Goal: Check status: Check status

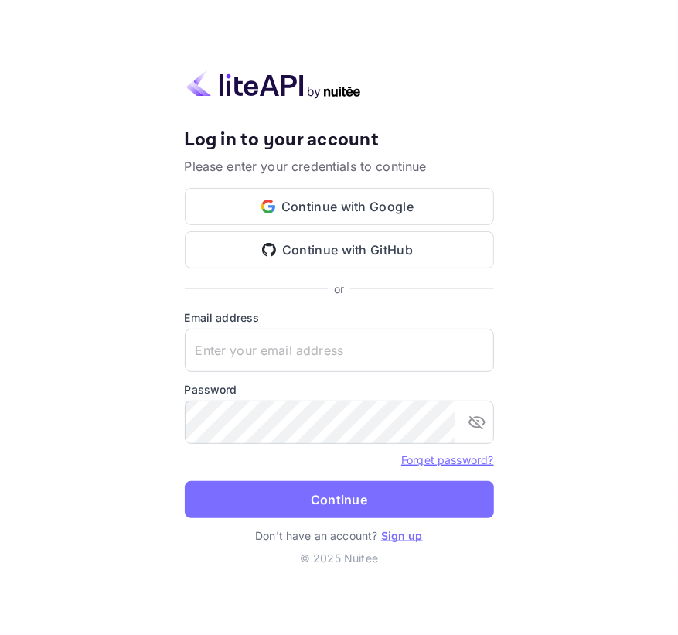
click at [224, 321] on label "Email address" at bounding box center [339, 317] width 309 height 16
click at [224, 340] on input "text" at bounding box center [339, 350] width 309 height 43
paste input "[EMAIL_ADDRESS][DOMAIN_NAME]"
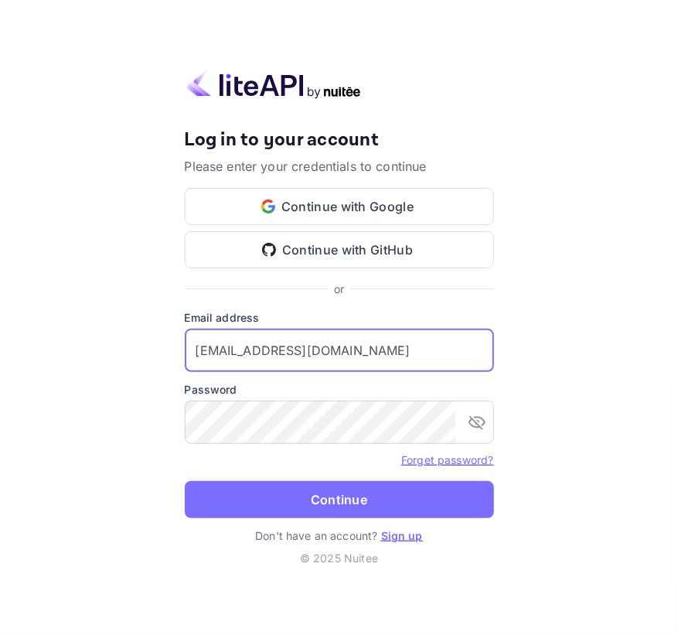
type input "[EMAIL_ADDRESS][DOMAIN_NAME]"
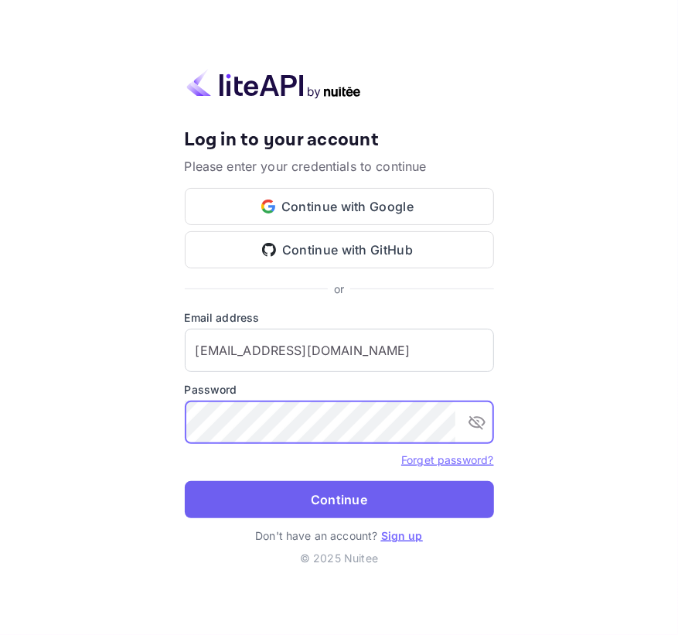
click at [335, 511] on button "Continue" at bounding box center [339, 499] width 309 height 37
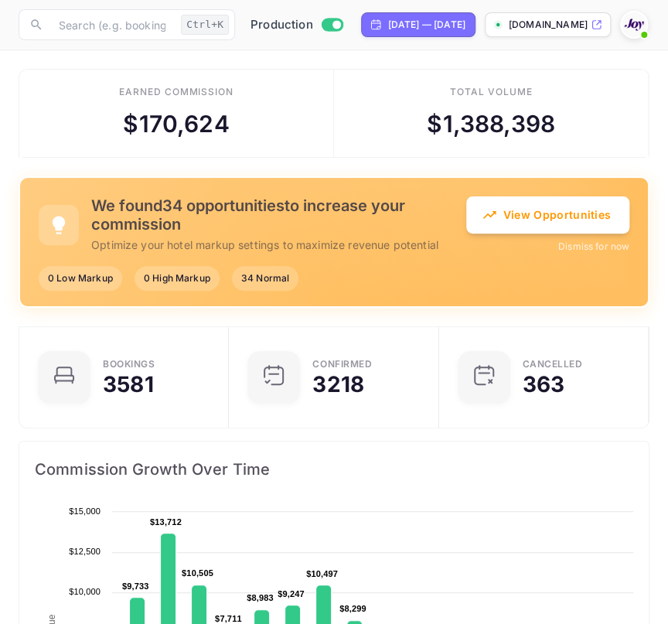
scroll to position [12, 11]
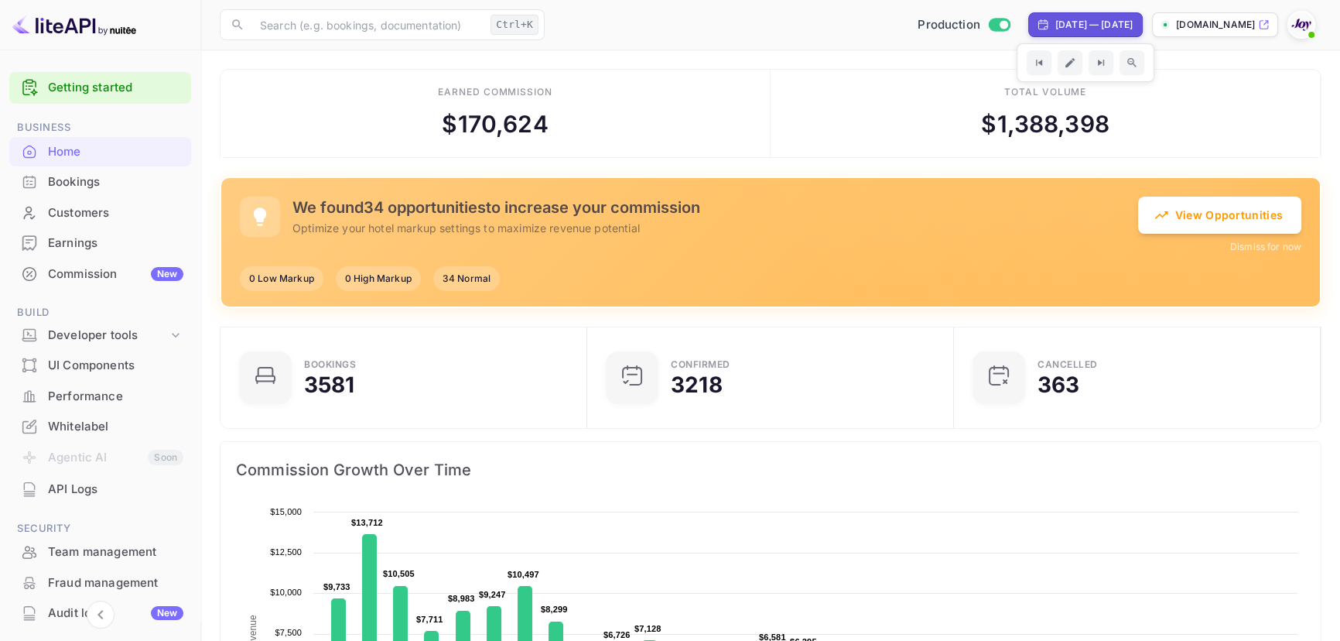
click at [110, 187] on div "Bookings" at bounding box center [115, 182] width 135 height 18
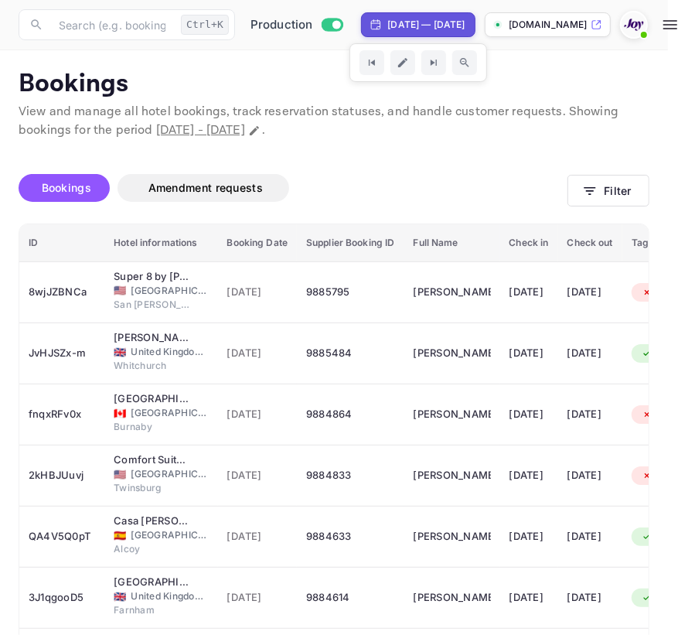
click at [422, 21] on div "Sep 9, 2025 — Oct 9, 2025" at bounding box center [426, 25] width 77 height 14
select select "8"
select select "2025"
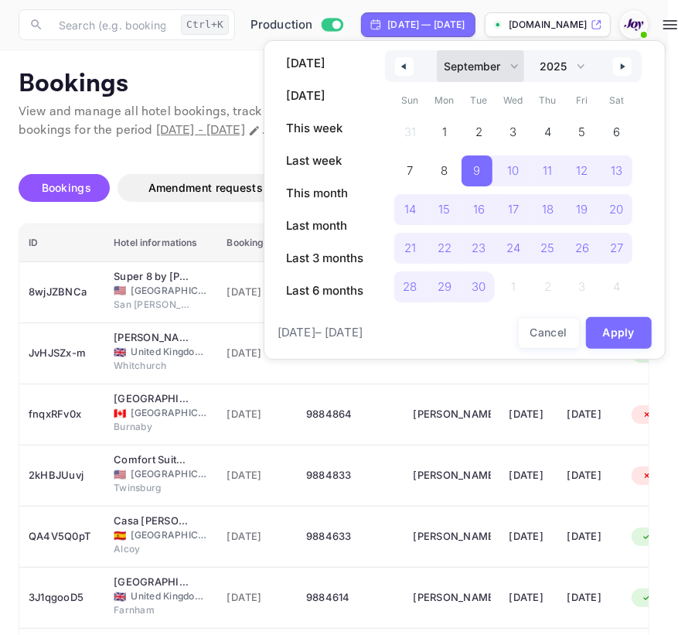
click at [440, 67] on select "January February March April May June July August September October November De…" at bounding box center [480, 66] width 87 height 32
click at [437, 50] on select "January February March April May June July August September October November De…" at bounding box center [480, 66] width 87 height 32
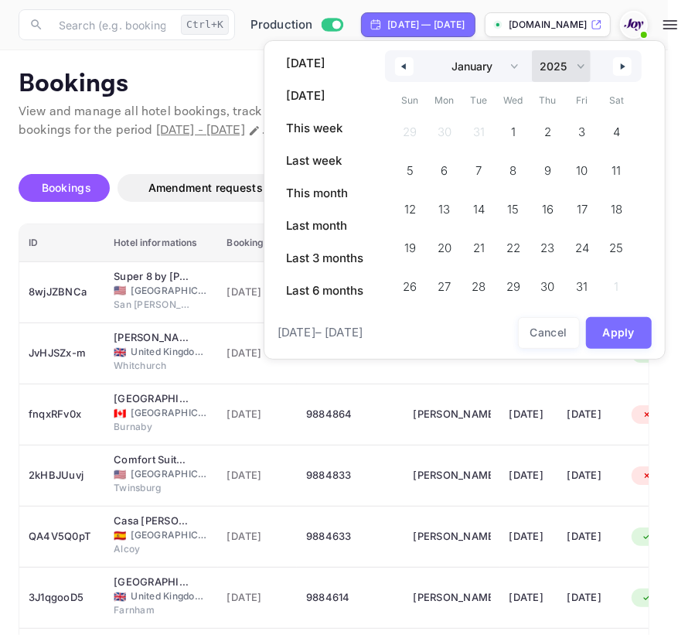
click at [544, 62] on select "2030 2029 2028 2027 2026 2025 2024 2023 2022 2021 2020 2019 2018 2017 2016 2015…" at bounding box center [561, 66] width 59 height 32
click at [511, 123] on span "1" at bounding box center [514, 132] width 35 height 31
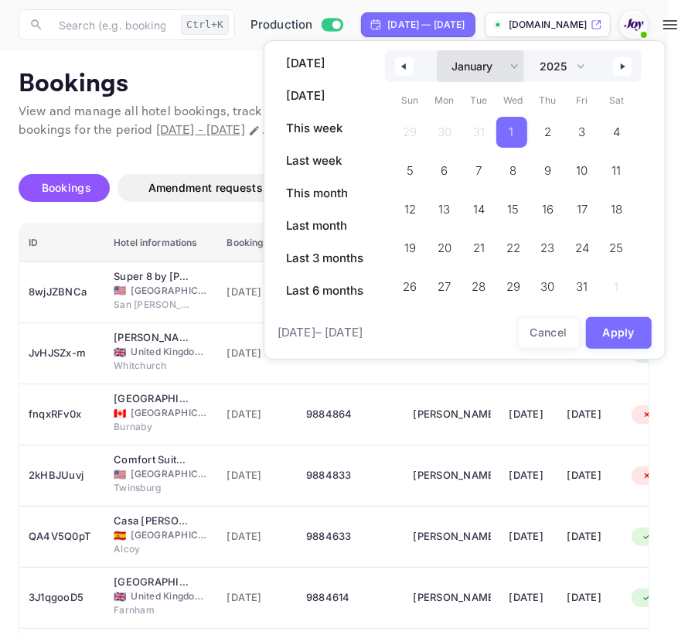
click at [484, 64] on select "January February March April May June July August September October November De…" at bounding box center [480, 66] width 87 height 32
select select "11"
click at [437, 50] on select "January February March April May June July August September October November De…" at bounding box center [480, 66] width 87 height 32
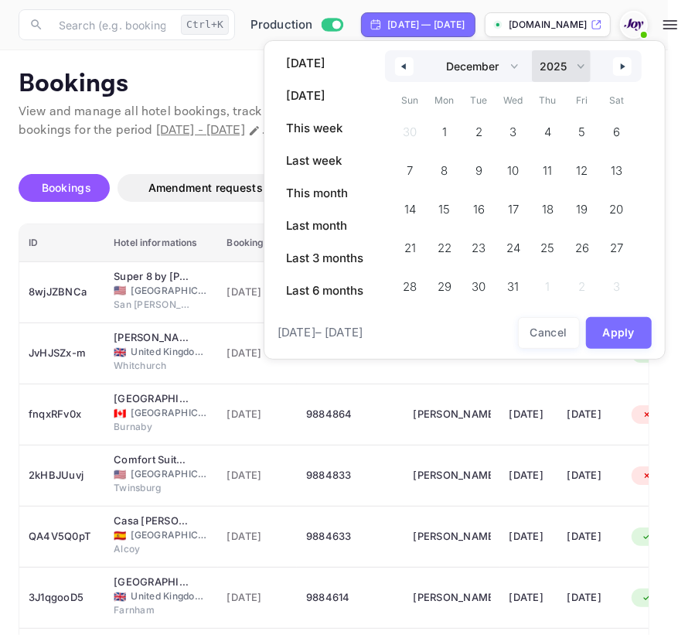
click at [580, 69] on select "2030 2029 2028 2027 2026 2025 2024 2023 2022 2021 2020 2019 2018 2017 2016 2015…" at bounding box center [561, 66] width 59 height 32
select select "2026"
click at [532, 50] on select "2030 2029 2028 2027 2026 2025 2024 2023 2022 2021 2020 2019 2018 2017 2016 2015…" at bounding box center [561, 66] width 59 height 32
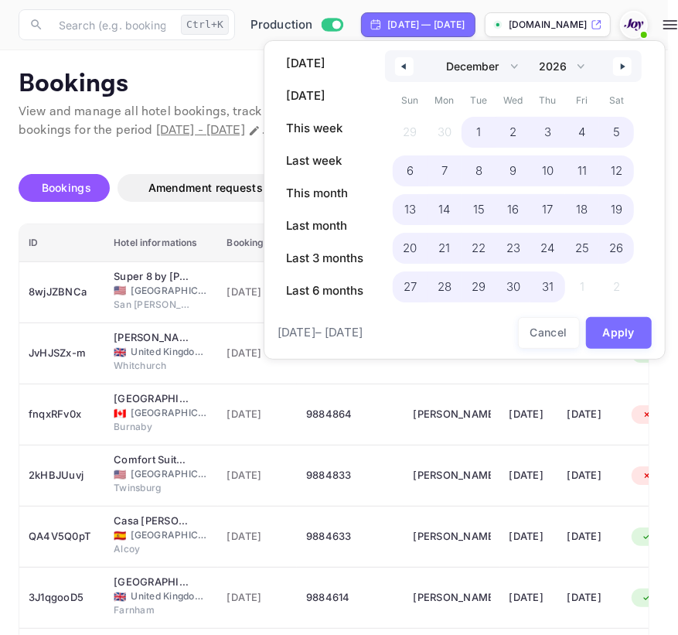
click at [551, 285] on span "31" at bounding box center [548, 287] width 12 height 28
select select "0"
select select "2025"
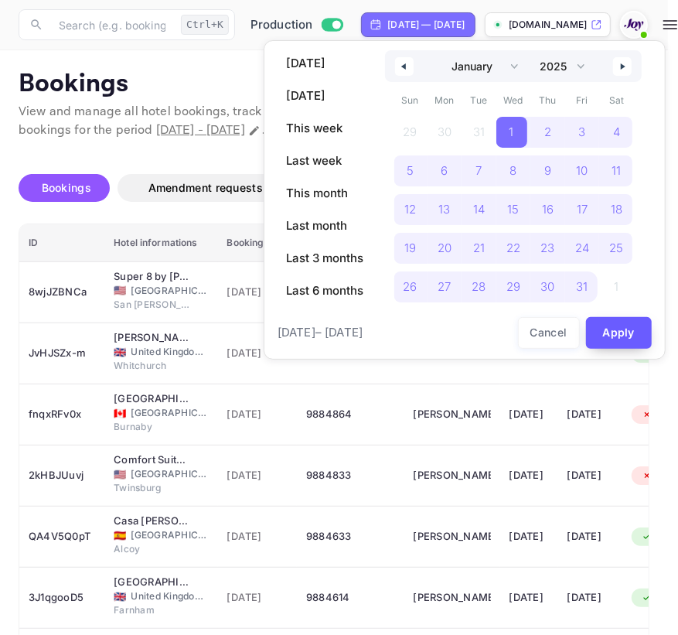
click at [603, 330] on button "Apply" at bounding box center [619, 333] width 67 height 32
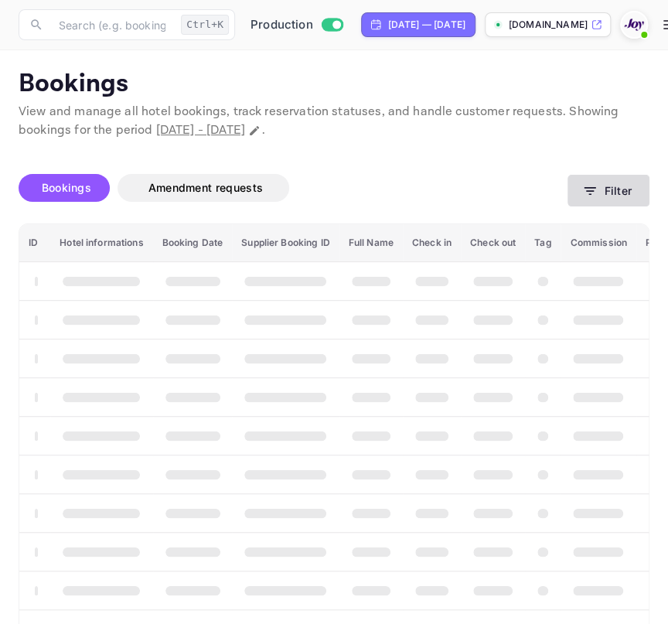
click at [581, 186] on button "Filter" at bounding box center [609, 191] width 82 height 32
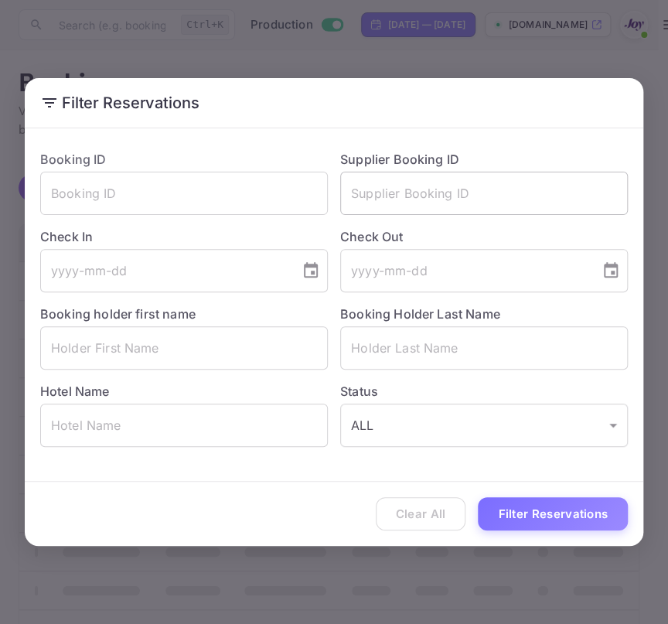
click at [549, 195] on input "text" at bounding box center [484, 193] width 288 height 43
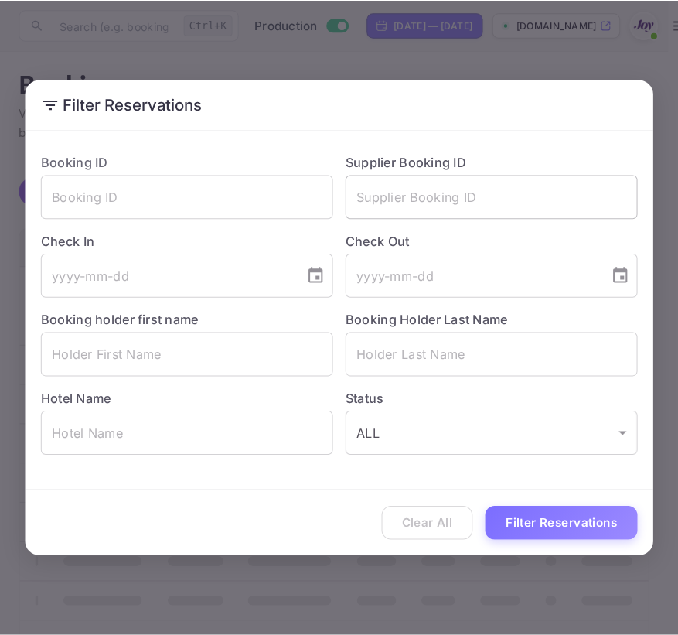
paste input "8073745"
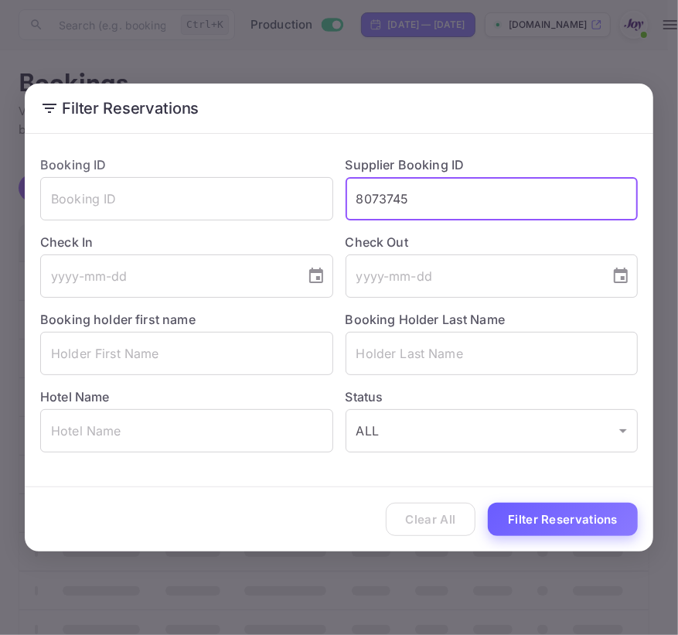
type input "8073745"
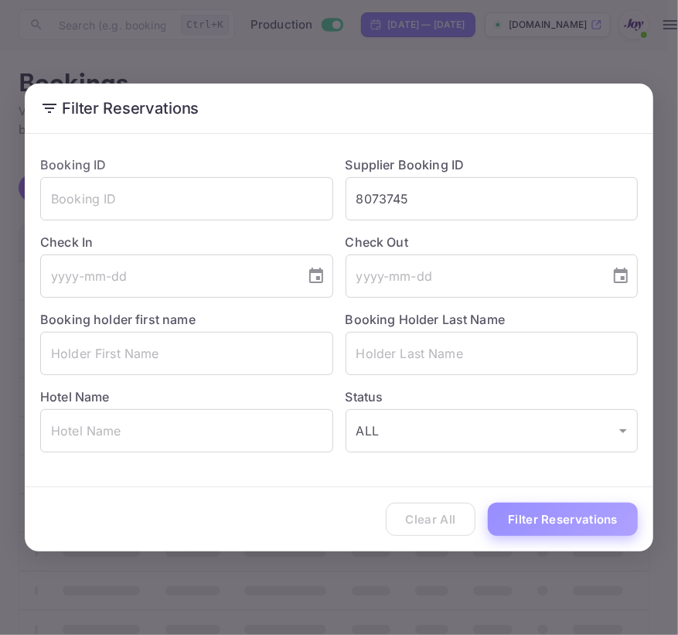
click at [546, 515] on button "Filter Reservations" at bounding box center [563, 519] width 150 height 33
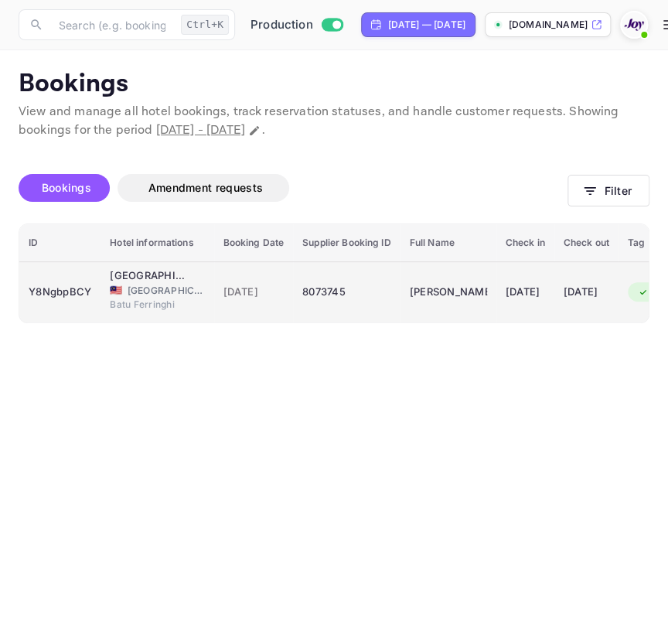
click at [295, 290] on td "8073745" at bounding box center [346, 291] width 107 height 61
